Goal: Task Accomplishment & Management: Complete application form

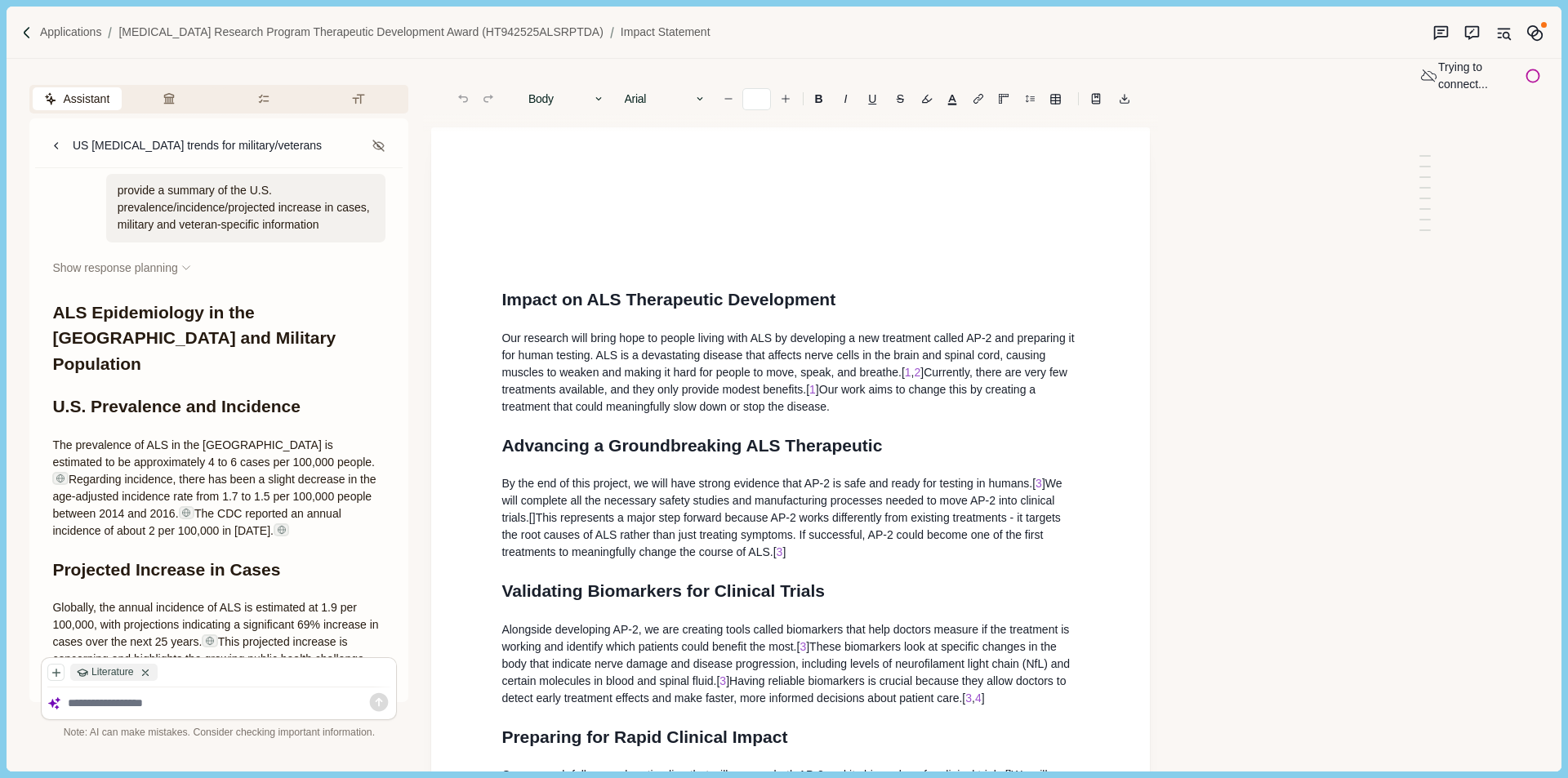
scroll to position [1145, 0]
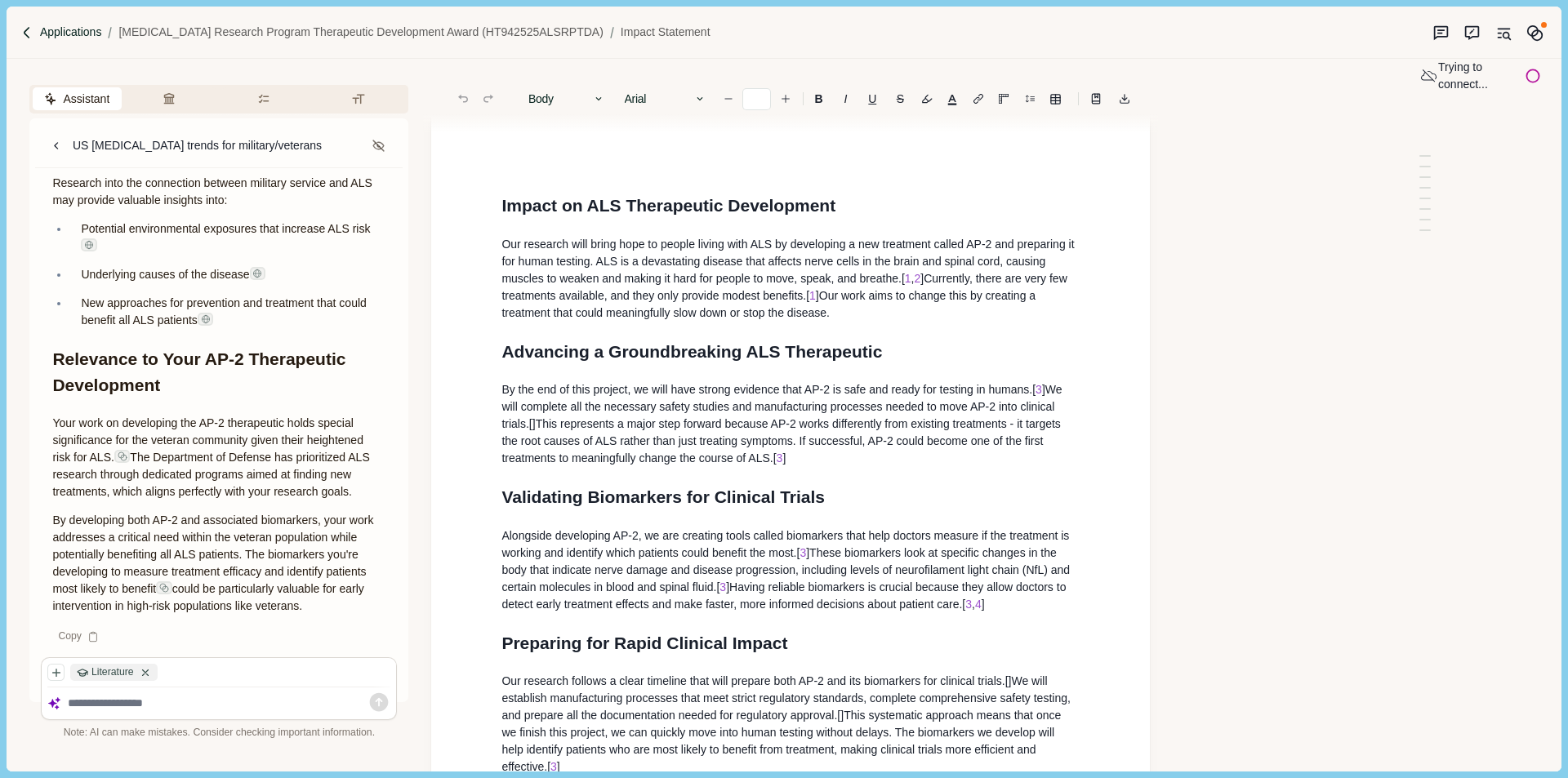
click at [69, 30] on p "Applications" at bounding box center [71, 32] width 62 height 18
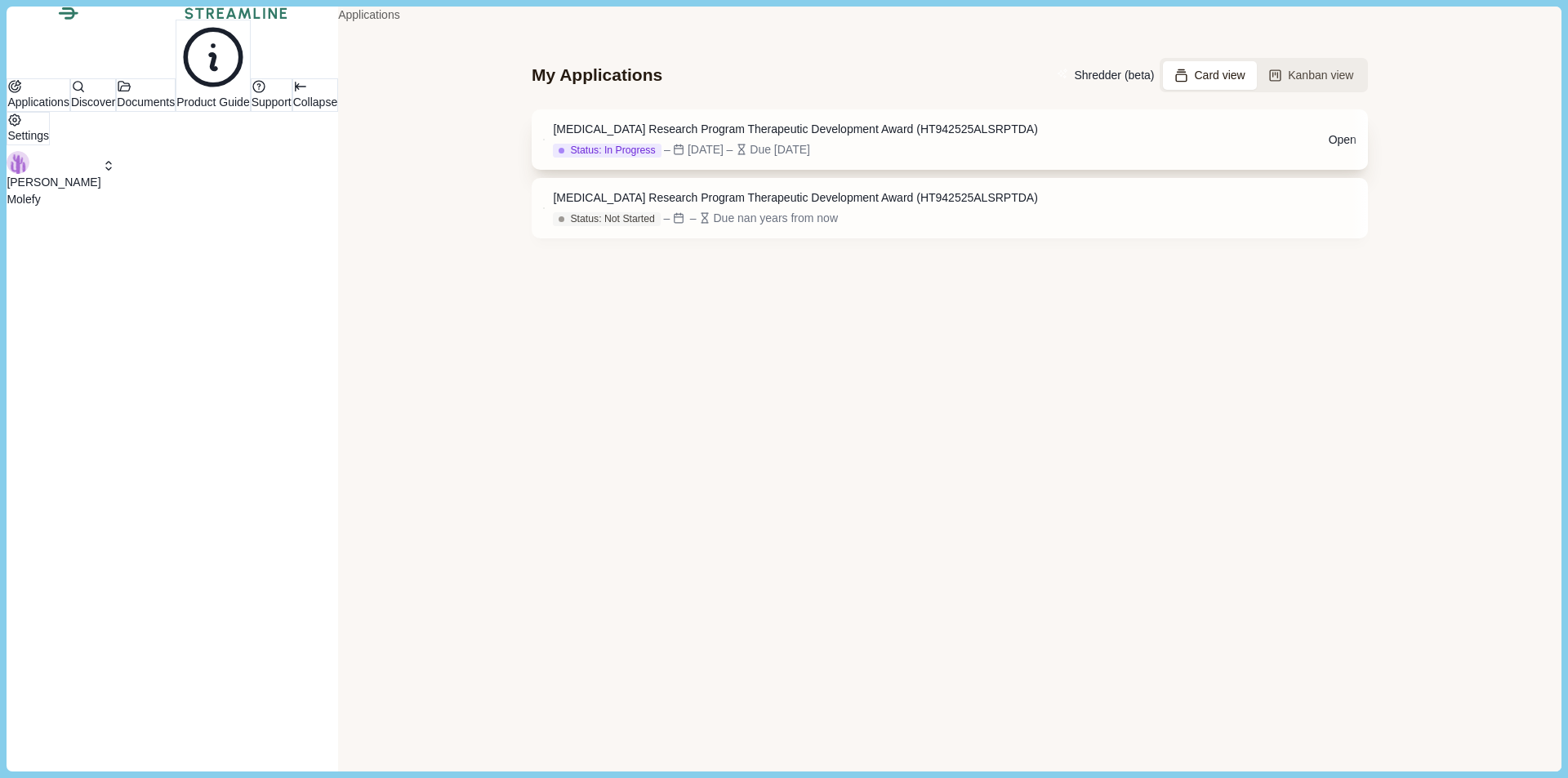
click at [884, 138] on div "[MEDICAL_DATA] Research Program Therapeutic Development Award (HT942525ALSRPTDA)" at bounding box center [795, 130] width 485 height 18
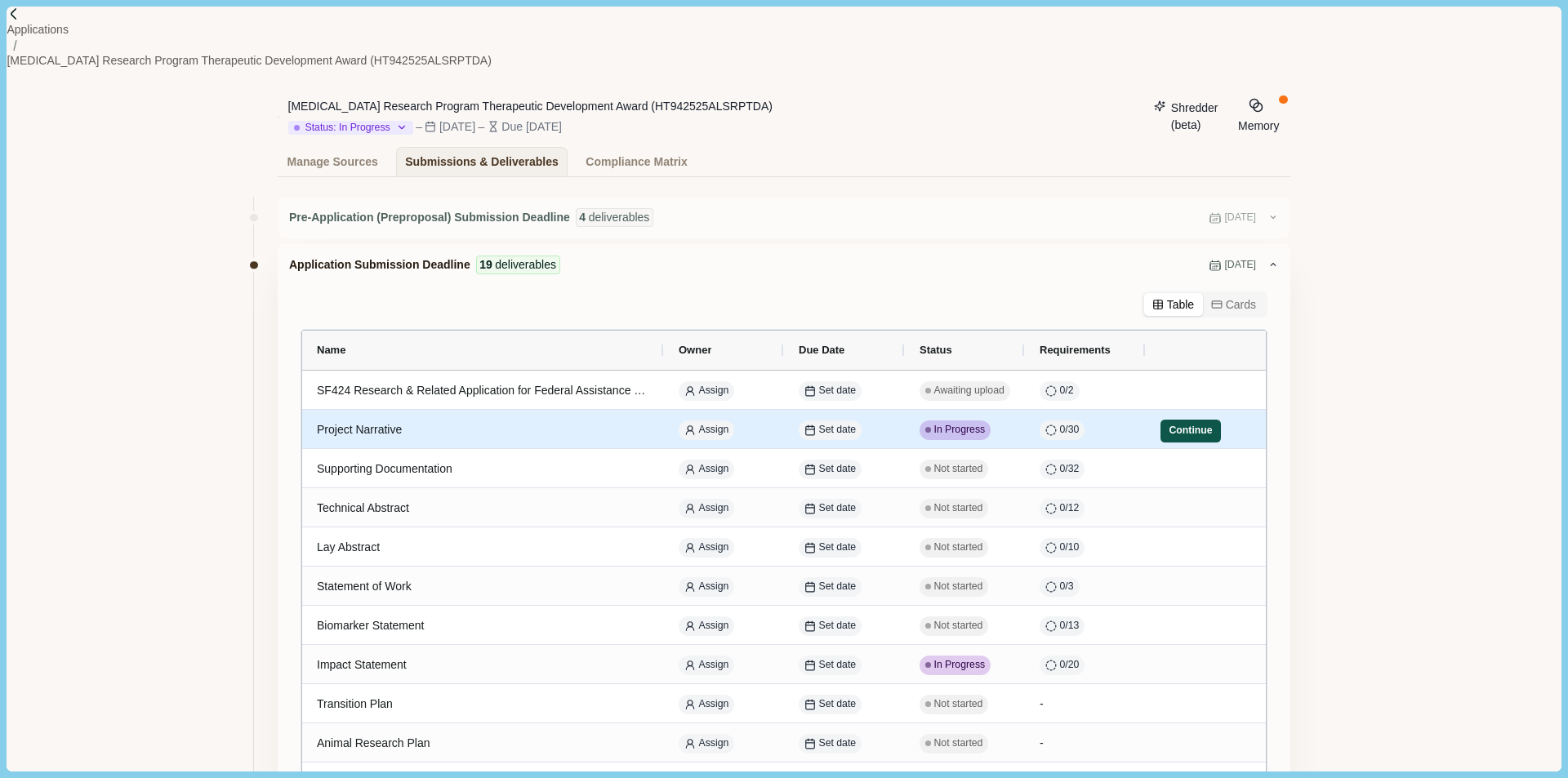
click at [1184, 422] on button "Continue" at bounding box center [1190, 431] width 61 height 23
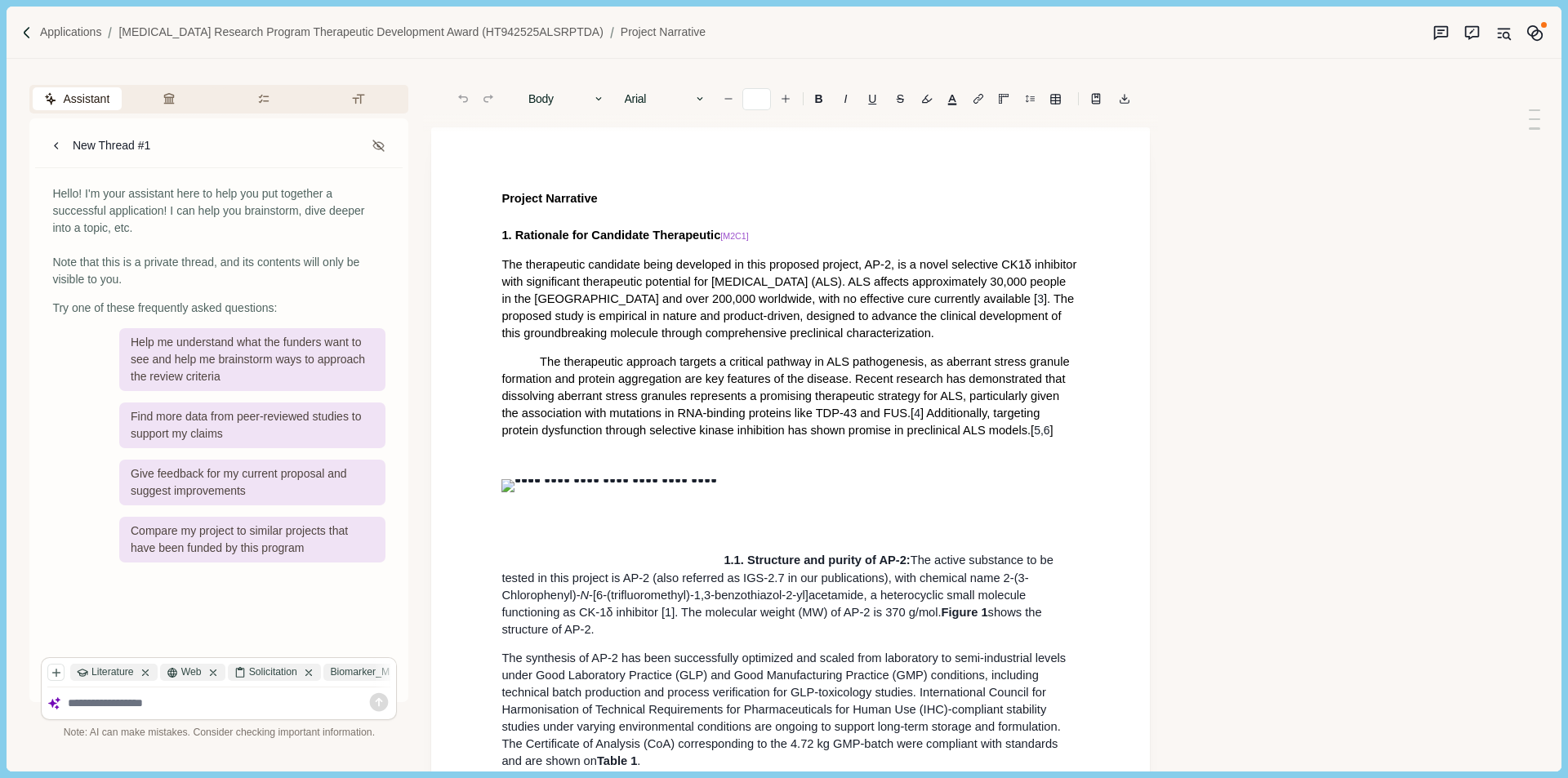
type input "**"
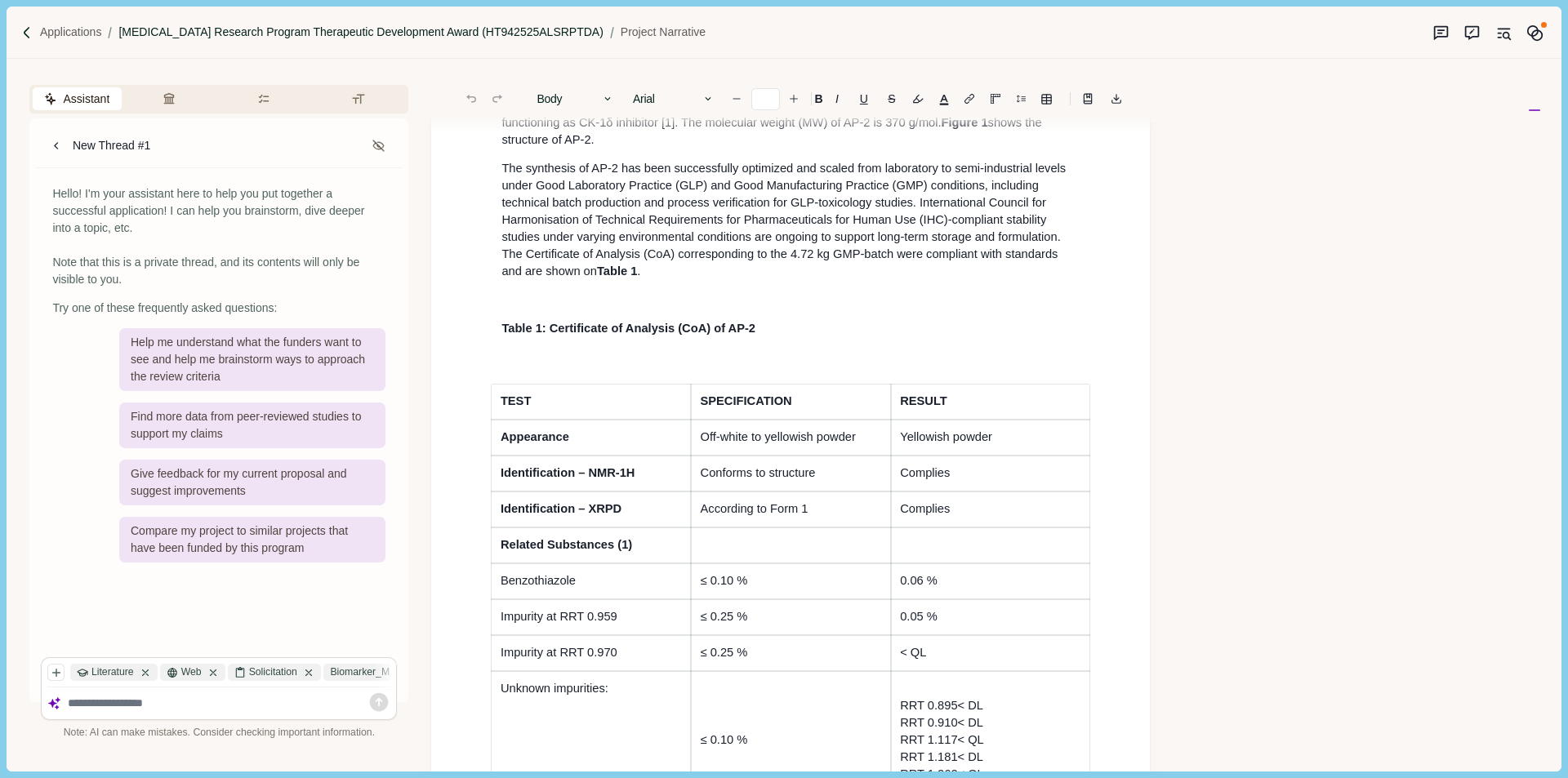
click at [262, 33] on p "[MEDICAL_DATA] Research Program Therapeutic Development Award (HT942525ALSRPTDA)" at bounding box center [361, 32] width 485 height 18
